Goal: Transaction & Acquisition: Purchase product/service

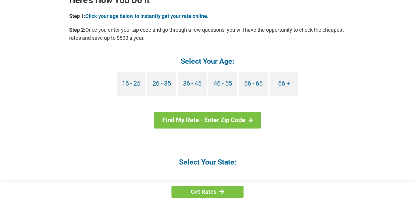
scroll to position [540, 0]
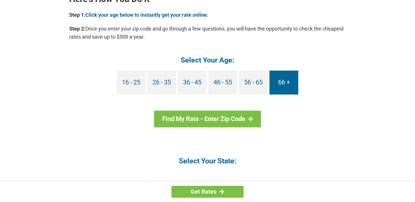
click at [287, 82] on link "66 +" at bounding box center [284, 83] width 29 height 24
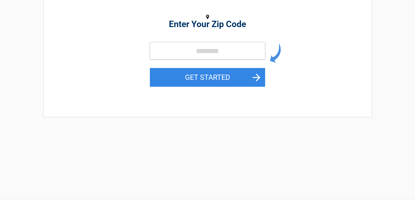
scroll to position [97, 0]
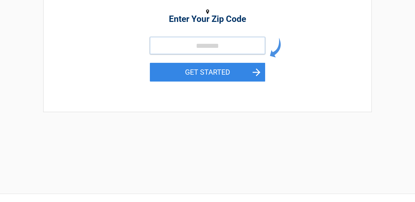
click at [208, 47] on input "tel" at bounding box center [207, 45] width 115 height 17
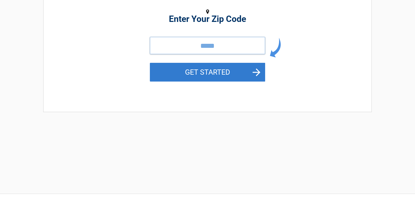
type input "*****"
click at [253, 71] on button "GET STARTED" at bounding box center [207, 72] width 115 height 19
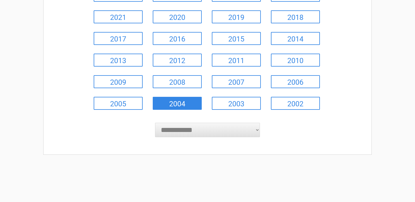
click at [185, 104] on link "2004" at bounding box center [177, 103] width 49 height 13
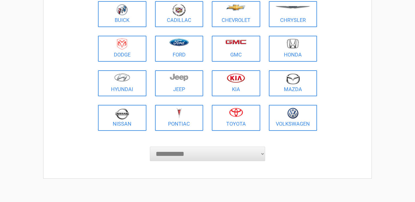
scroll to position [83, 0]
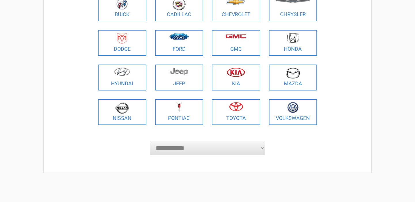
click at [150, 141] on select "**********" at bounding box center [207, 148] width 115 height 14
select select "*****"
click option "*****" at bounding box center [0, 0] width 0 height 0
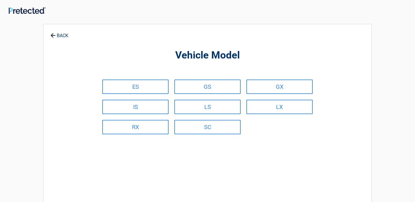
scroll to position [0, 0]
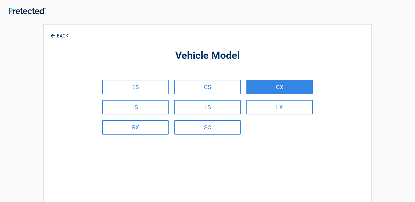
click at [277, 87] on link "GX" at bounding box center [280, 87] width 66 height 14
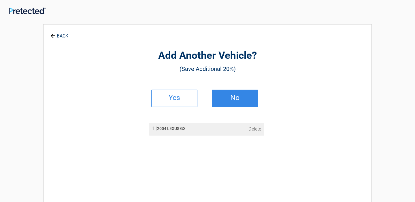
click at [235, 97] on h2 "No" at bounding box center [235, 98] width 34 height 4
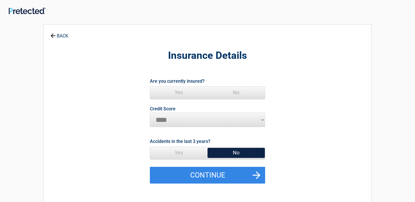
click at [180, 92] on span "Yes" at bounding box center [178, 93] width 57 height 12
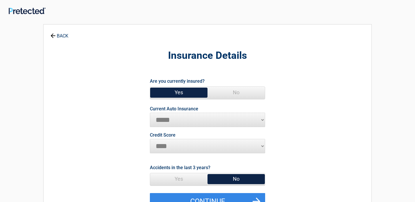
select select "*********"
click option "*********" at bounding box center [0, 0] width 0 height 0
click at [178, 90] on span "Yes" at bounding box center [178, 93] width 57 height 12
click at [237, 180] on span "No" at bounding box center [236, 179] width 57 height 12
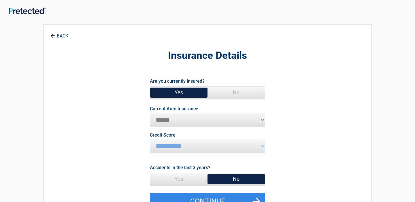
click at [237, 180] on span "No" at bounding box center [236, 179] width 57 height 12
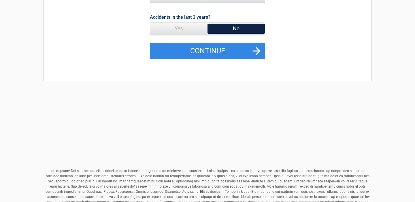
scroll to position [152, 0]
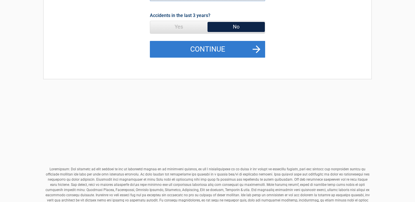
click at [259, 49] on button "Continue" at bounding box center [207, 49] width 115 height 17
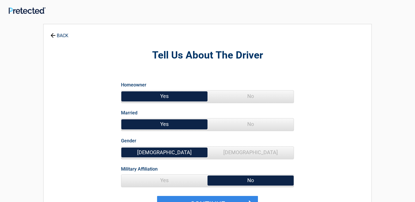
scroll to position [0, 0]
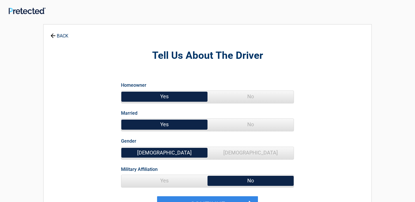
click at [163, 96] on span "Yes" at bounding box center [164, 97] width 86 height 12
click at [161, 124] on span "Yes" at bounding box center [164, 125] width 86 height 12
click at [255, 152] on span "Female" at bounding box center [251, 153] width 86 height 12
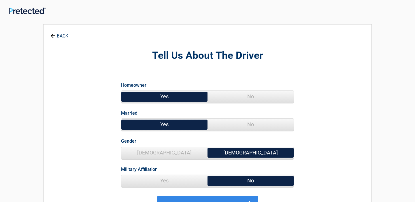
click at [251, 182] on span "No" at bounding box center [251, 181] width 86 height 12
click at [250, 182] on span "No" at bounding box center [251, 181] width 86 height 12
click at [250, 153] on span "Female" at bounding box center [251, 153] width 86 height 12
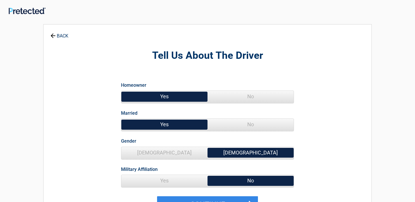
click at [250, 153] on span "Female" at bounding box center [251, 153] width 86 height 12
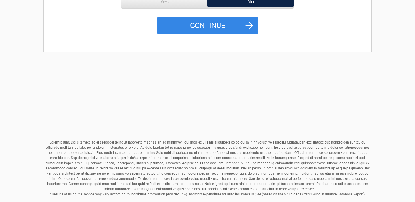
scroll to position [180, 0]
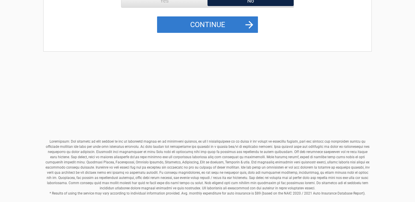
click at [251, 28] on button "Continue" at bounding box center [207, 24] width 101 height 17
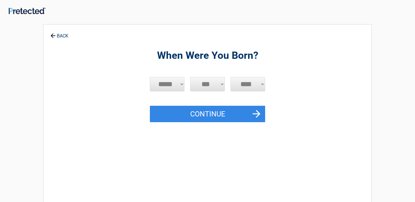
scroll to position [0, 0]
